Goal: Browse casually

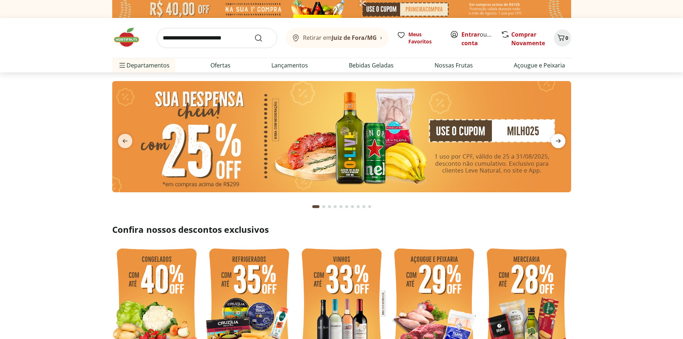
click at [559, 137] on icon "next" at bounding box center [558, 141] width 9 height 9
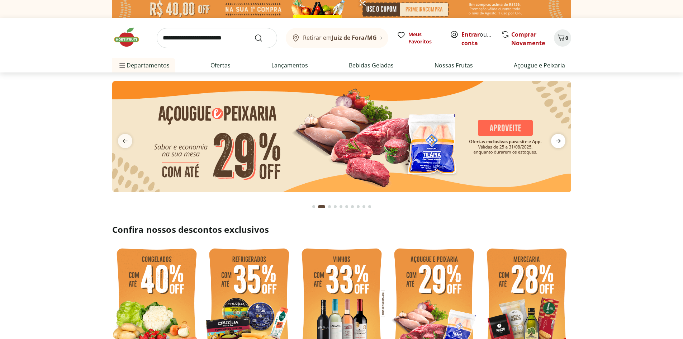
click at [559, 137] on icon "next" at bounding box center [558, 141] width 9 height 9
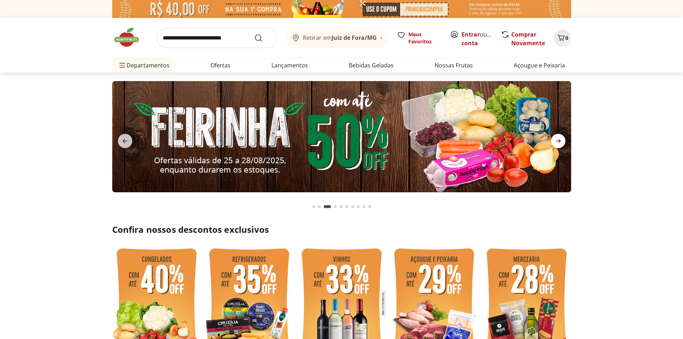
click at [559, 137] on icon "next" at bounding box center [558, 141] width 9 height 9
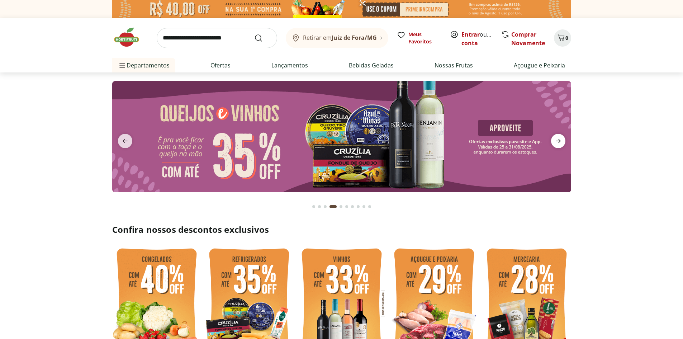
click at [559, 137] on icon "next" at bounding box center [558, 141] width 9 height 9
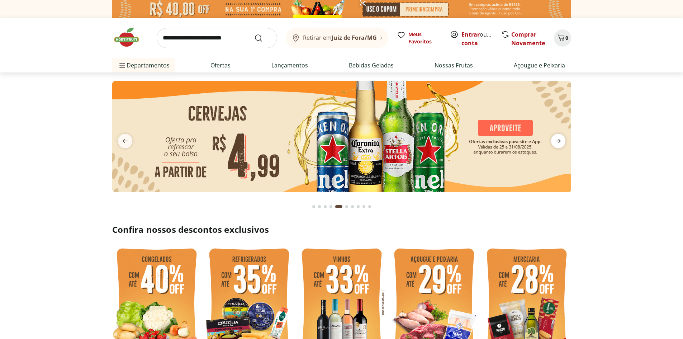
click at [559, 137] on icon "next" at bounding box center [558, 141] width 9 height 9
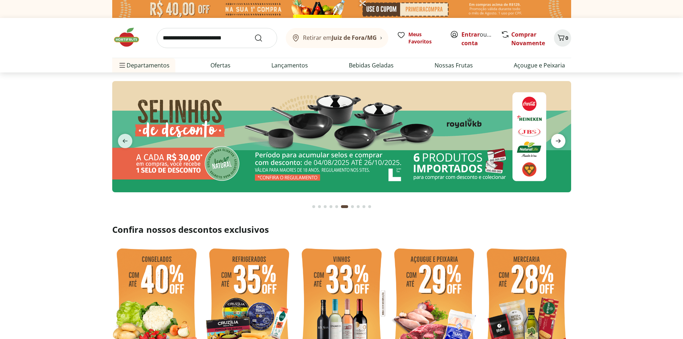
click at [559, 137] on icon "next" at bounding box center [558, 141] width 9 height 9
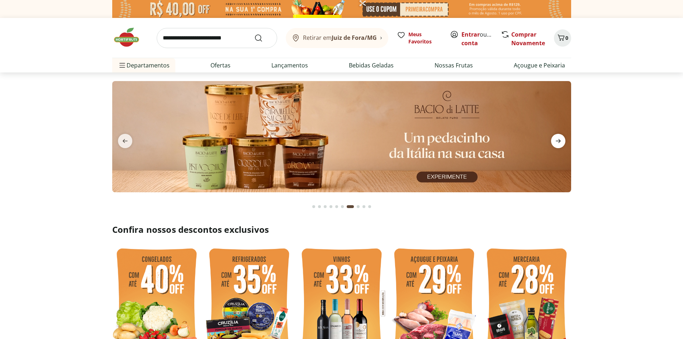
click at [559, 137] on icon "next" at bounding box center [558, 141] width 9 height 9
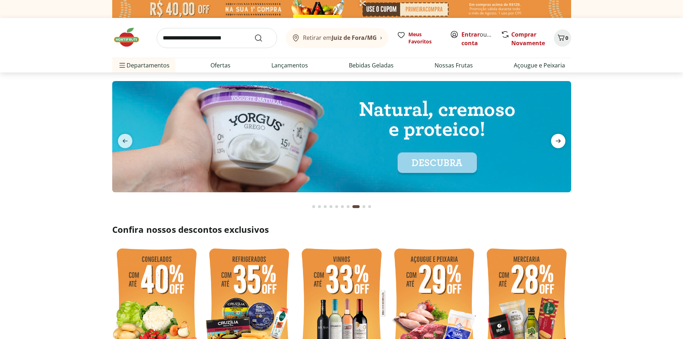
click at [559, 137] on icon "next" at bounding box center [558, 141] width 9 height 9
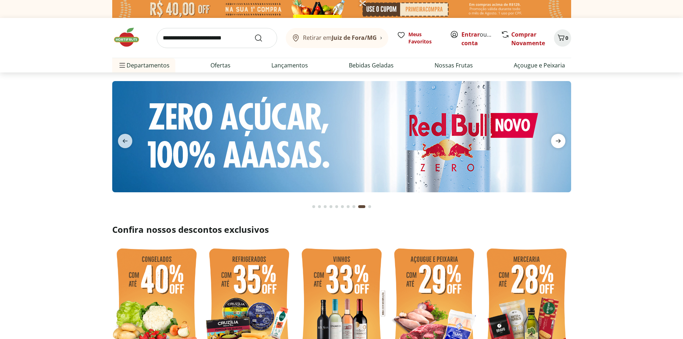
click at [559, 137] on icon "next" at bounding box center [558, 141] width 9 height 9
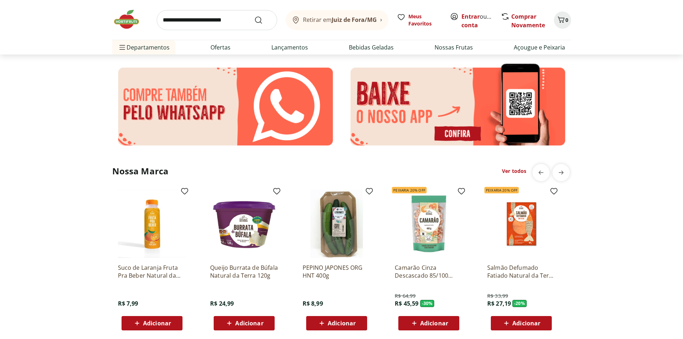
scroll to position [984, 0]
